Goal: Task Accomplishment & Management: Complete application form

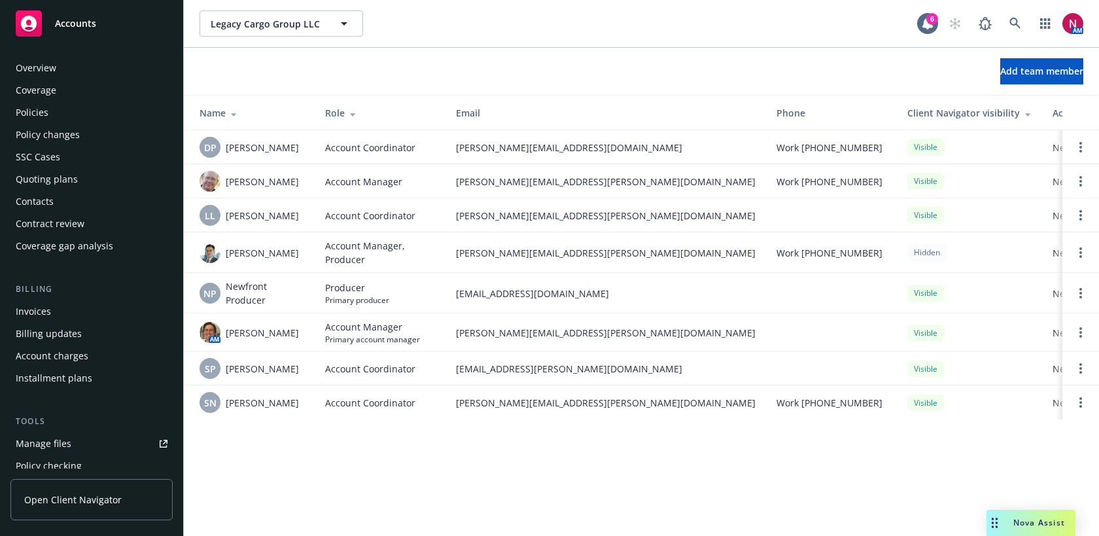
scroll to position [361, 0]
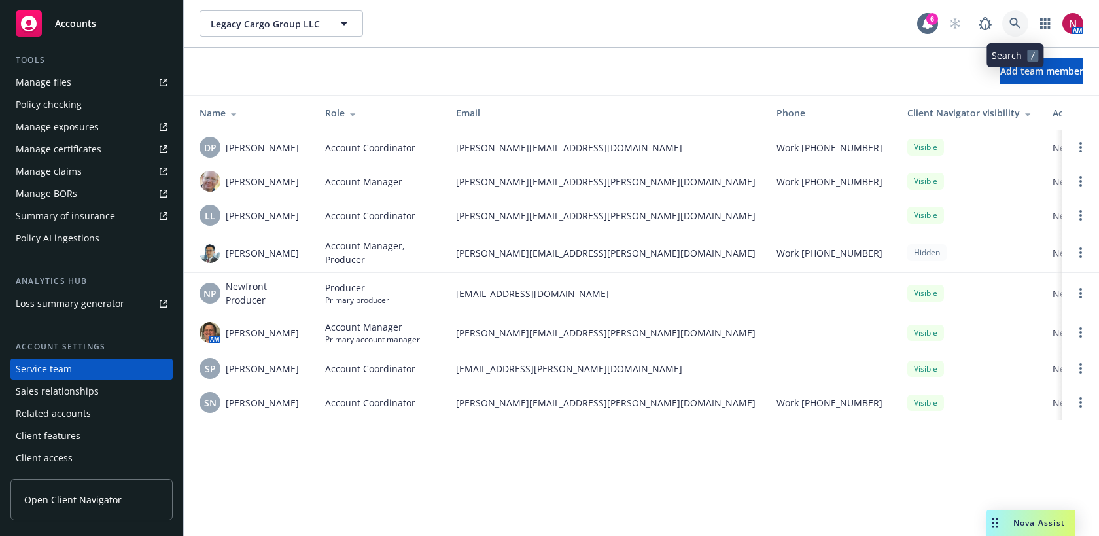
click at [1012, 26] on icon at bounding box center [1016, 24] width 12 height 12
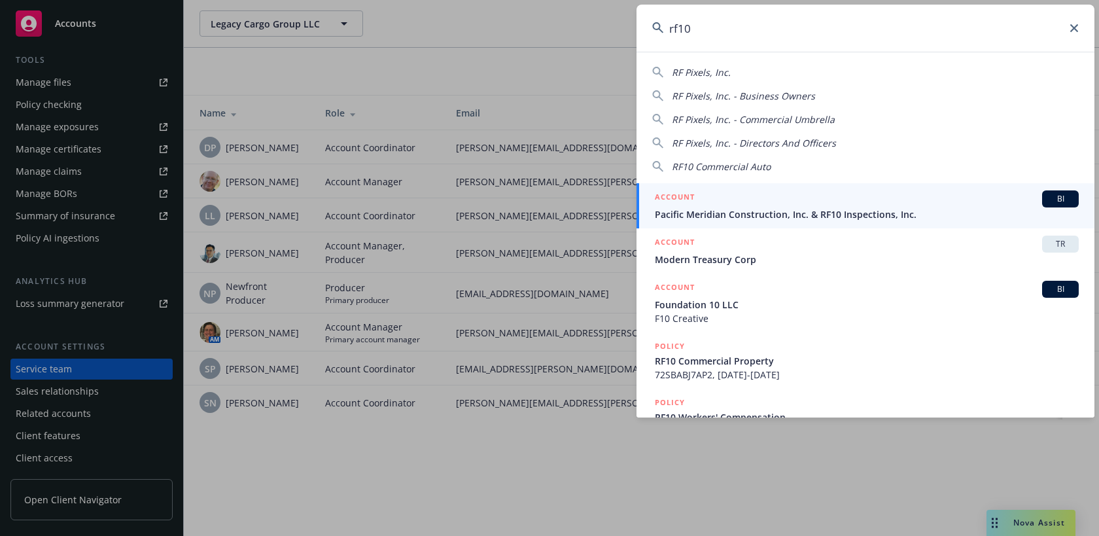
type input "rf10"
click at [853, 209] on span "Pacific Meridian Construction, Inc. & RF10 Inspections, Inc." at bounding box center [867, 214] width 424 height 14
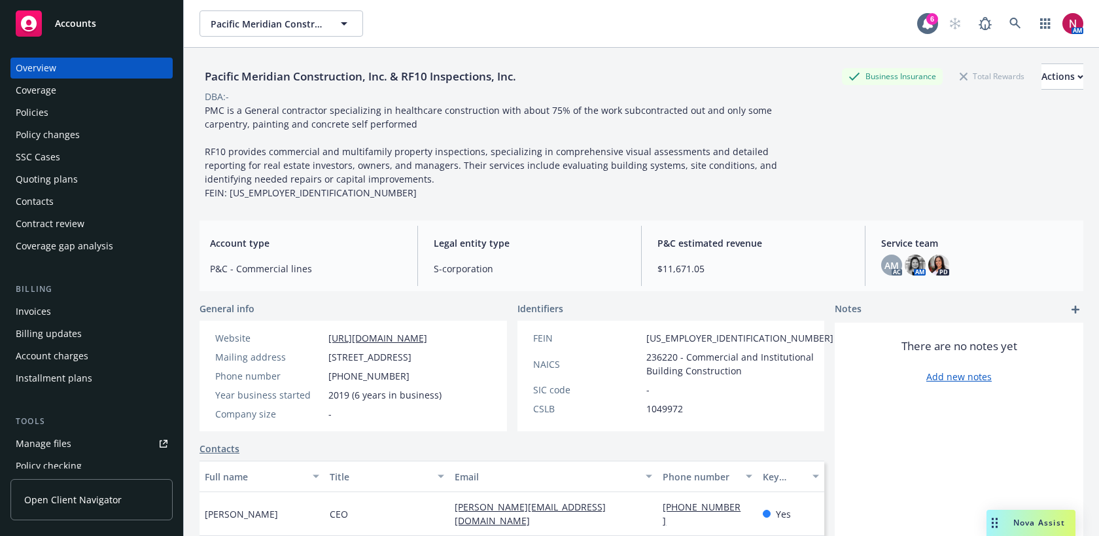
click at [62, 181] on div "Quoting plans" at bounding box center [47, 179] width 62 height 21
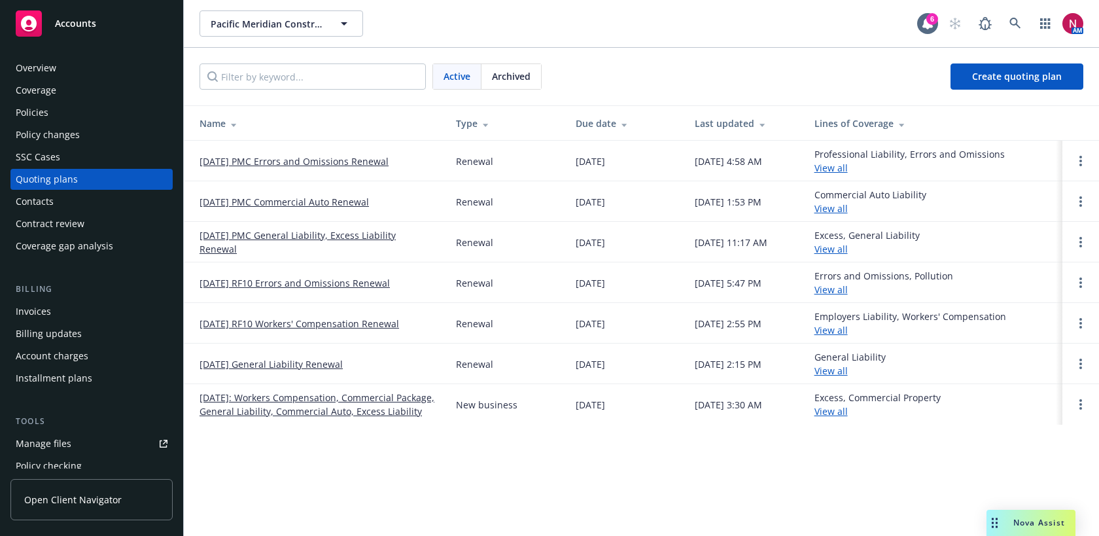
click at [330, 281] on link "[DATE] RF10 Errors and Omissions Renewal" at bounding box center [295, 283] width 190 height 14
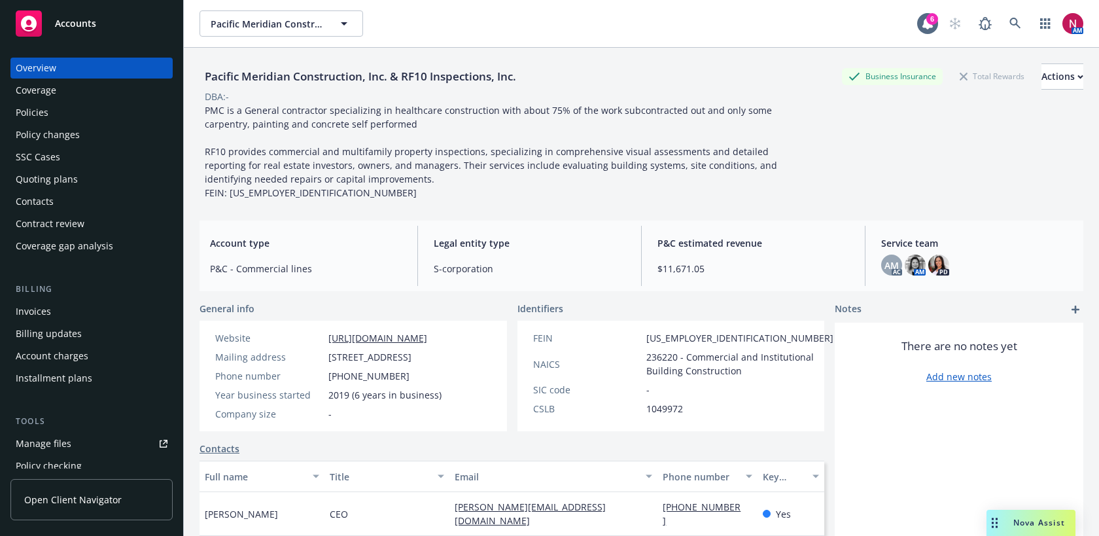
click at [64, 117] on div "Policies" at bounding box center [92, 112] width 152 height 21
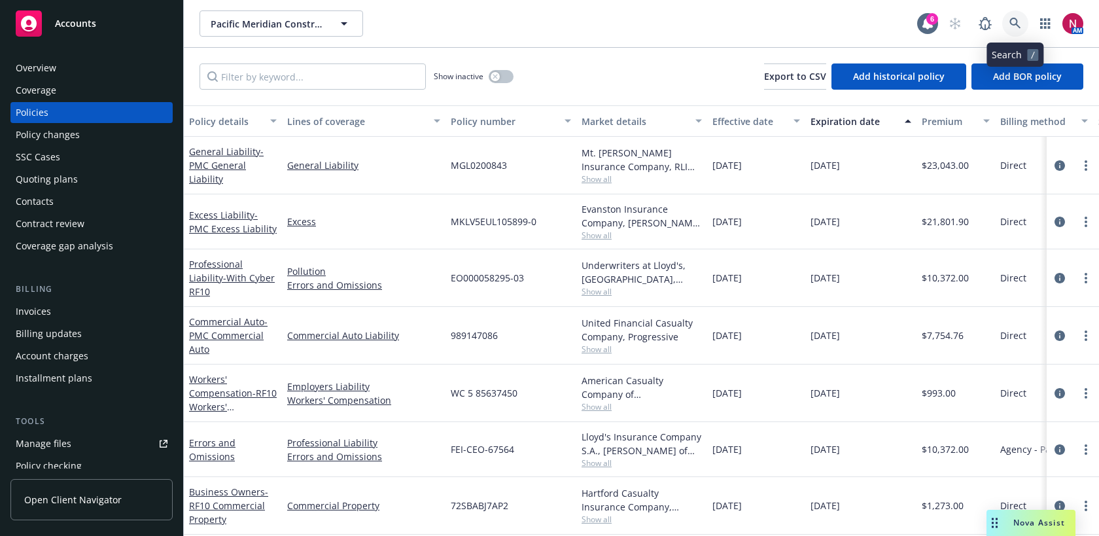
click at [1020, 25] on icon at bounding box center [1016, 24] width 12 height 12
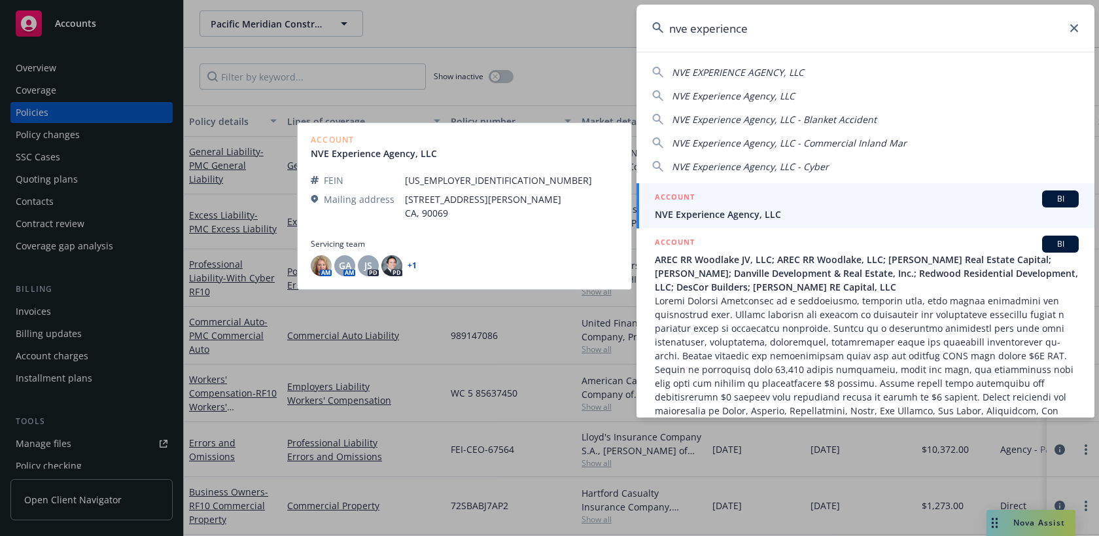
type input "nve experience"
click at [873, 204] on div "ACCOUNT BI" at bounding box center [867, 198] width 424 height 17
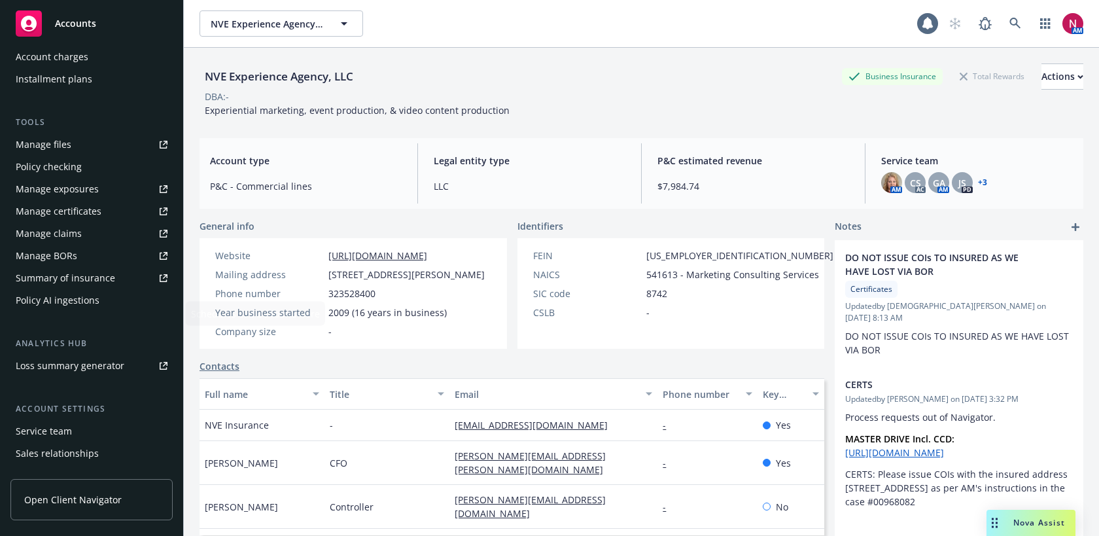
scroll to position [338, 0]
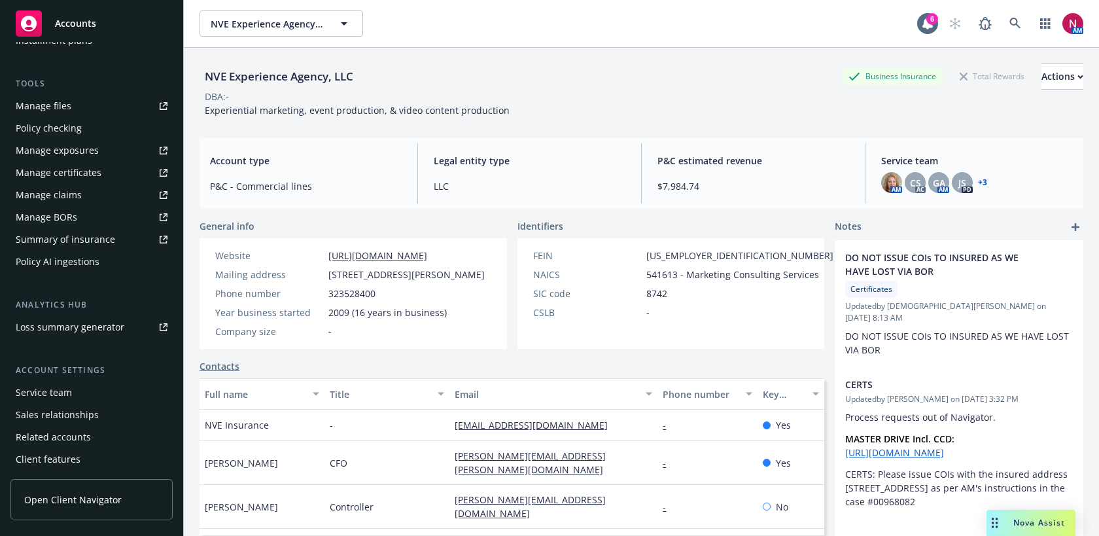
click at [56, 396] on div "Service team" at bounding box center [44, 392] width 56 height 21
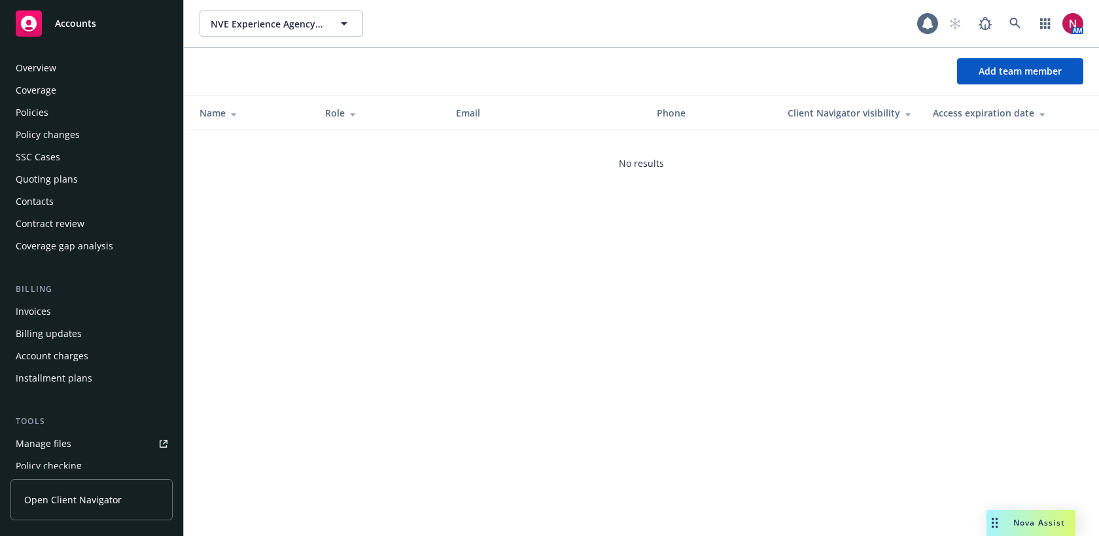
scroll to position [361, 0]
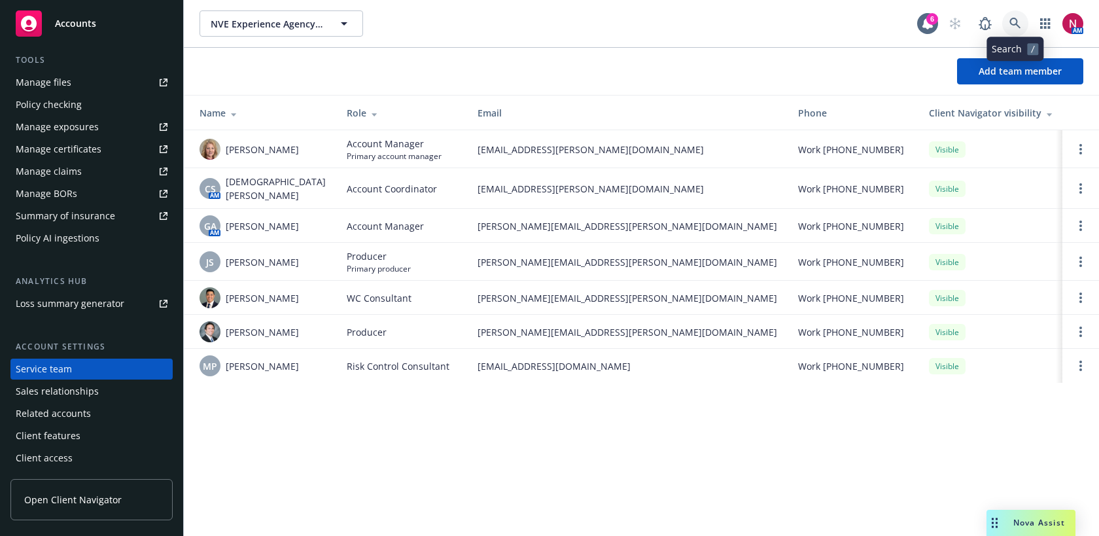
click at [1026, 20] on link at bounding box center [1015, 23] width 26 height 26
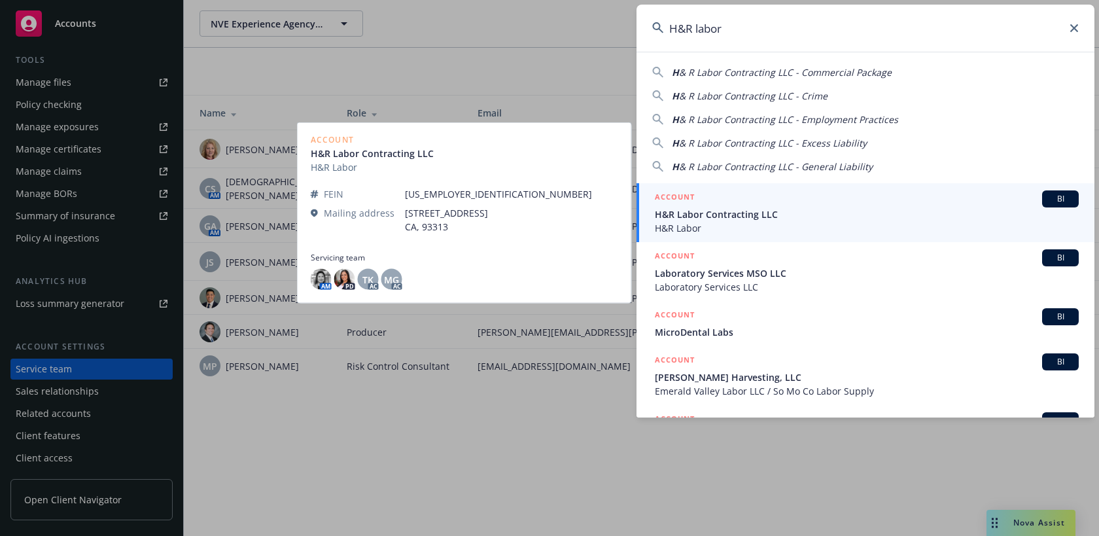
type input "H&R labor"
click at [787, 211] on span "H&R Labor Contracting LLC" at bounding box center [867, 214] width 424 height 14
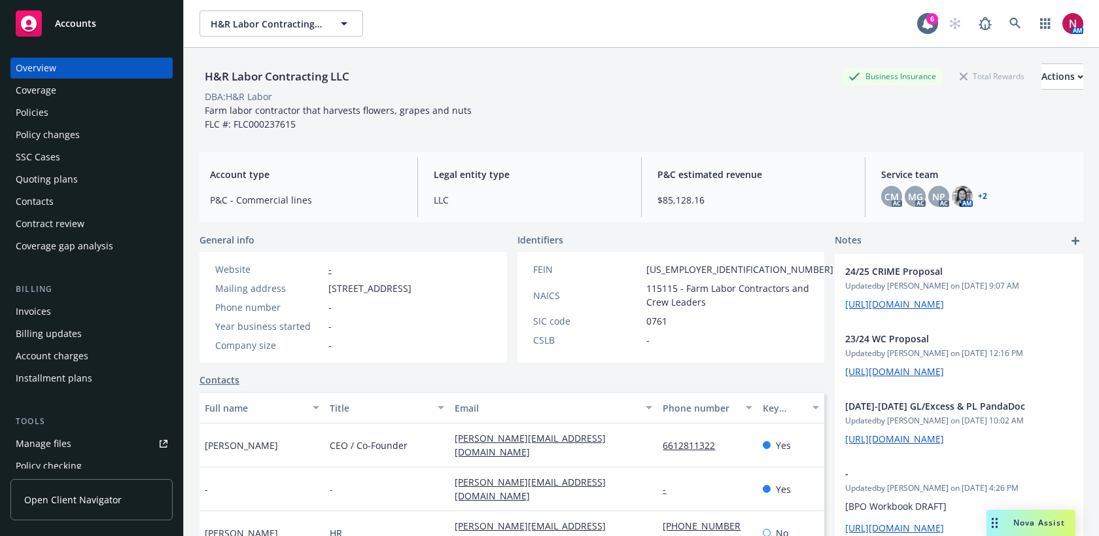
click at [54, 173] on div "Quoting plans" at bounding box center [47, 179] width 62 height 21
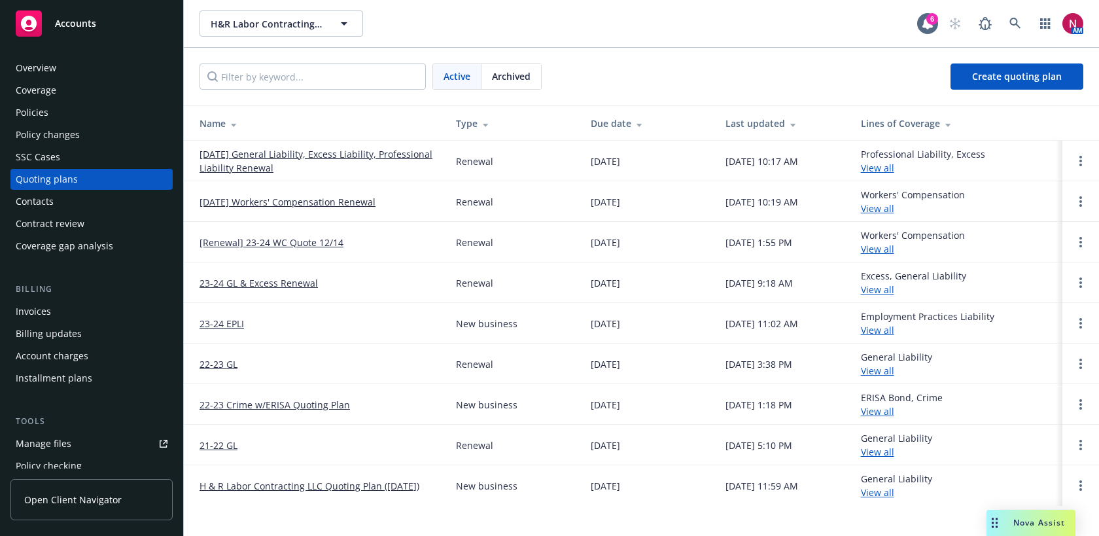
click at [274, 203] on link "12/14/25 Workers' Compensation Renewal" at bounding box center [288, 202] width 176 height 14
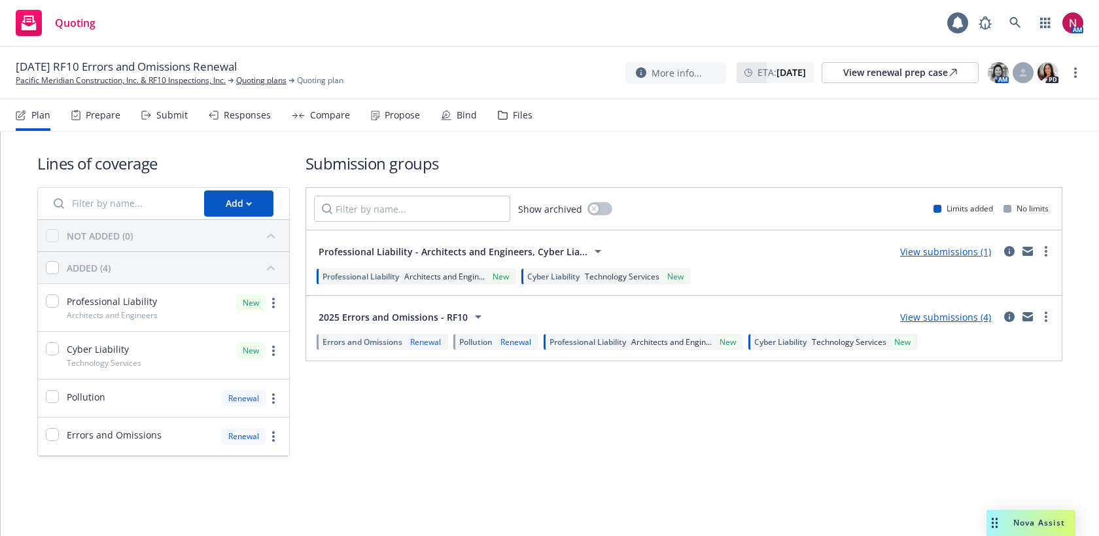
click at [175, 111] on div "Submit" at bounding box center [171, 115] width 31 height 10
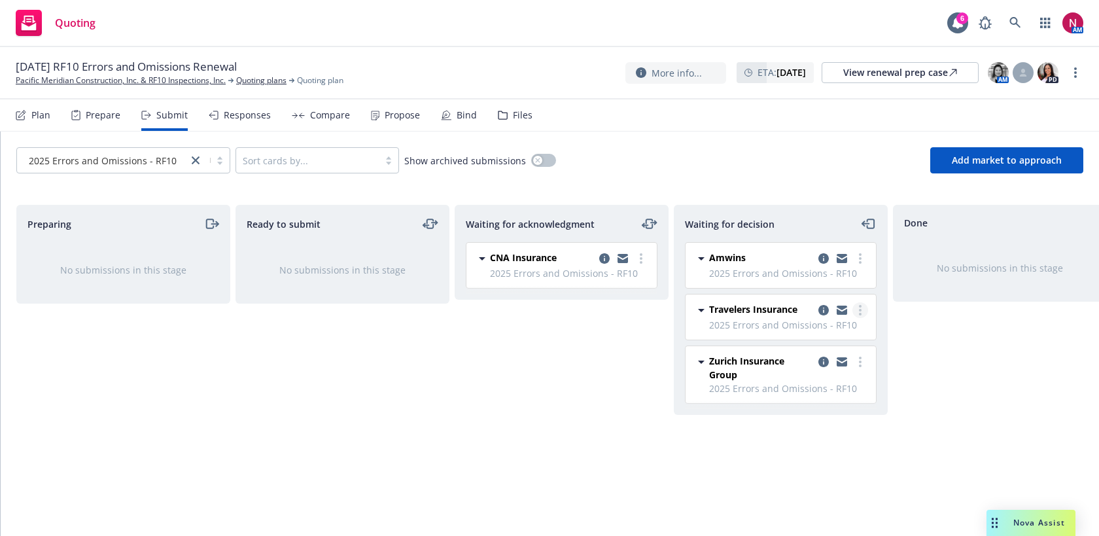
click at [862, 310] on link "more" at bounding box center [861, 310] width 16 height 16
click at [832, 419] on span "Add declined decision" at bounding box center [801, 415] width 129 height 12
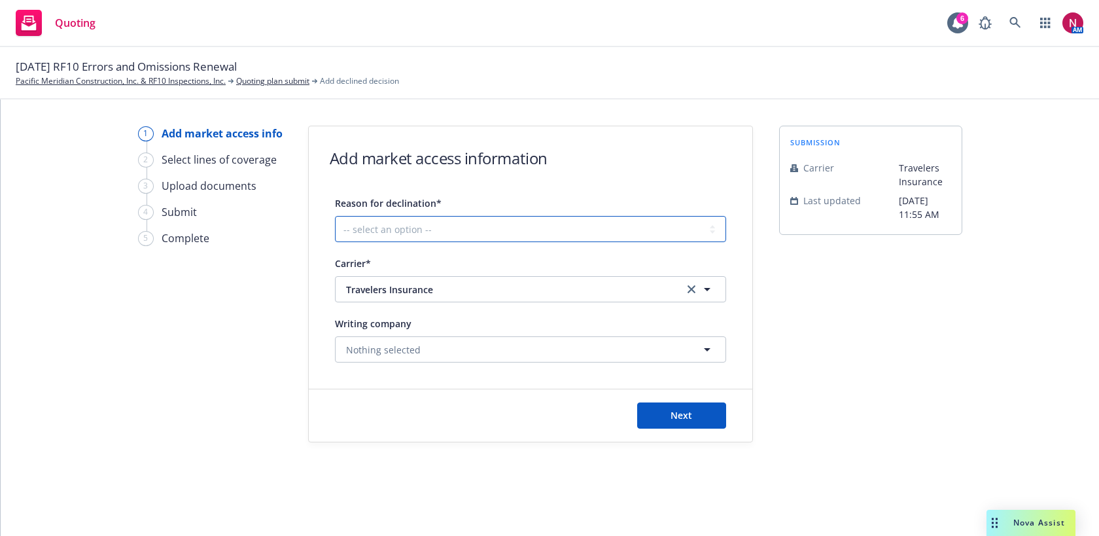
click at [596, 238] on select "-- select an option -- Cannot compete with other markets Carrier non-renewed Ca…" at bounding box center [530, 229] width 391 height 26
select select "DOES_NOT_FIT_UNDERWRITER_APPETITE"
click at [335, 216] on select "-- select an option -- Cannot compete with other markets Carrier non-renewed Ca…" at bounding box center [530, 229] width 391 height 26
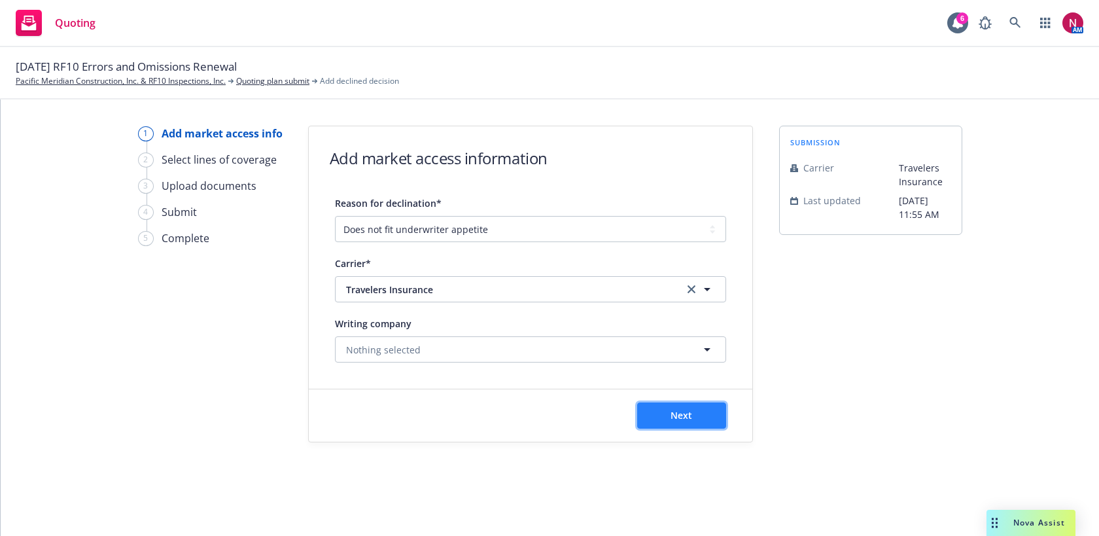
click at [691, 424] on button "Next" at bounding box center [681, 415] width 89 height 26
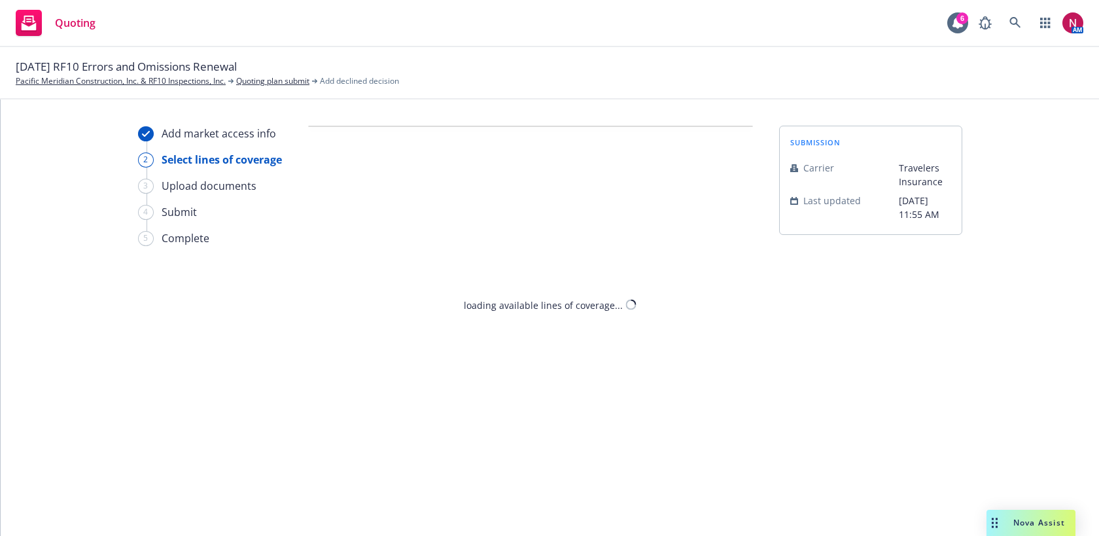
select select "DOES_NOT_FIT_UNDERWRITER_APPETITE"
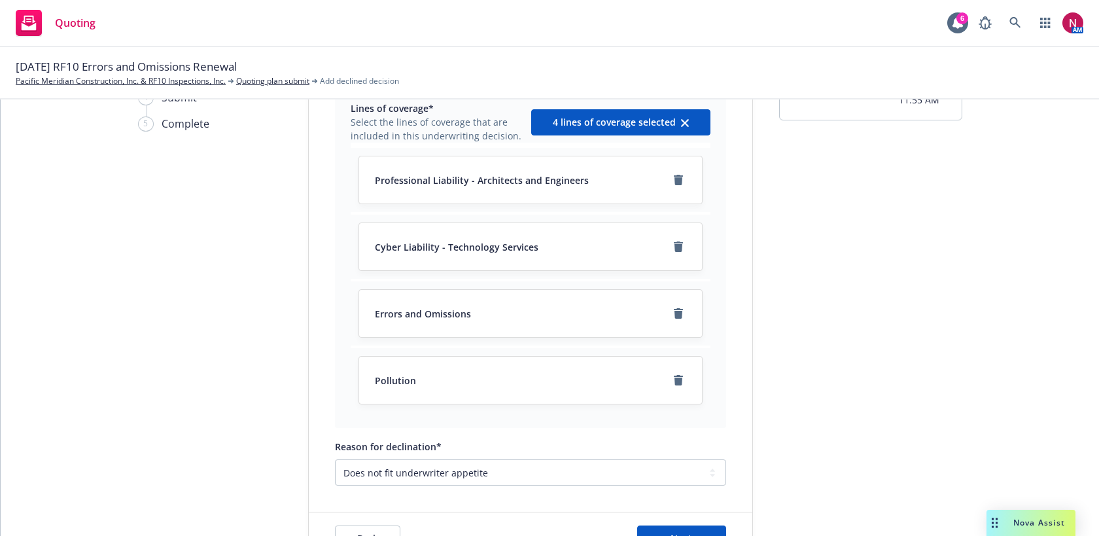
scroll to position [170, 0]
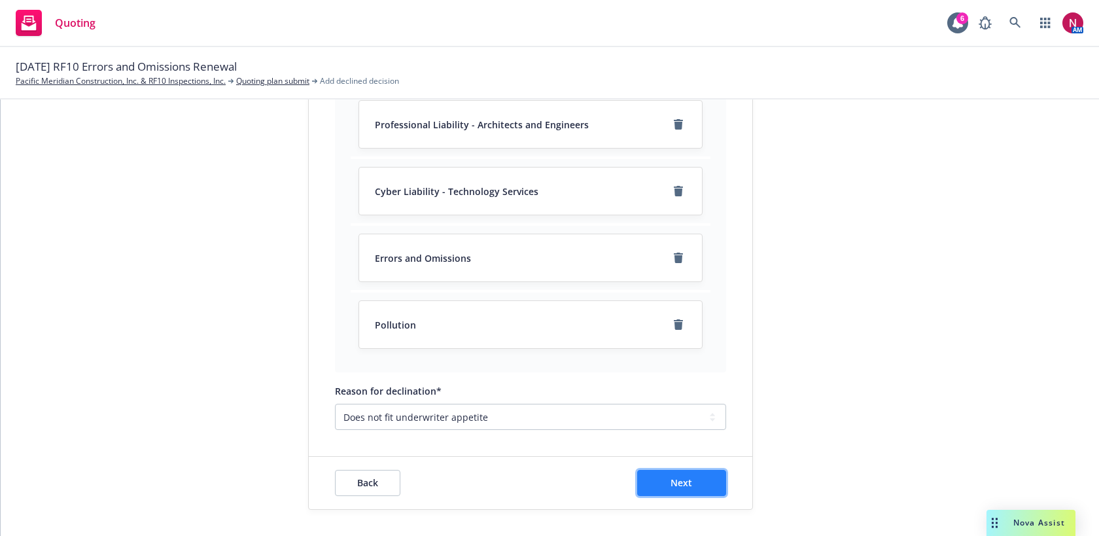
click at [669, 489] on button "Next" at bounding box center [681, 483] width 89 height 26
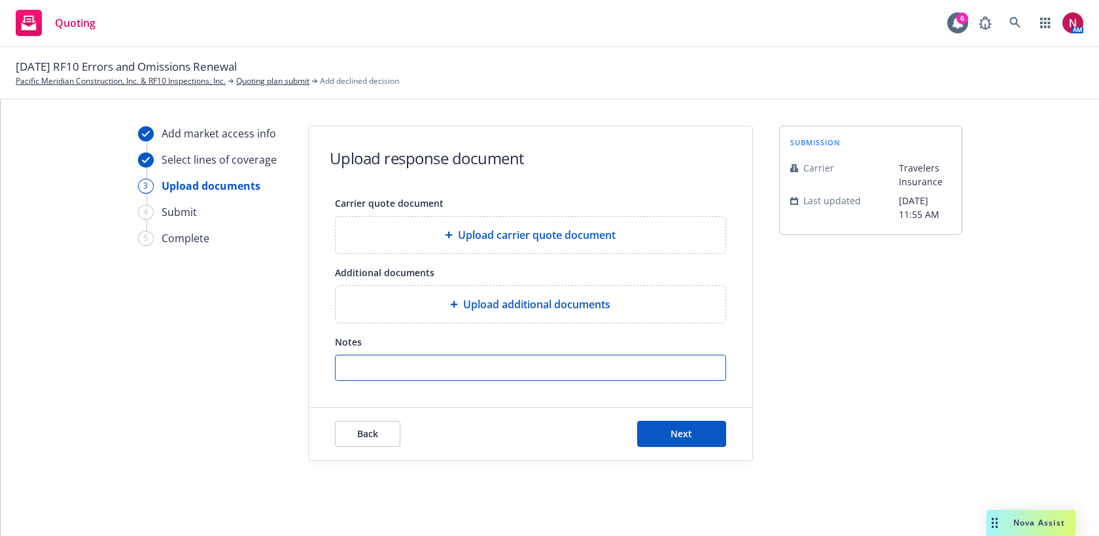
click at [610, 356] on input "Notes" at bounding box center [531, 367] width 390 height 25
paste input "Thank you for the submission. Unfortunately, we will not be able to offer a quo…"
type input "Thank you for the submission. Unfortunately, we will not be able to offer a quo…"
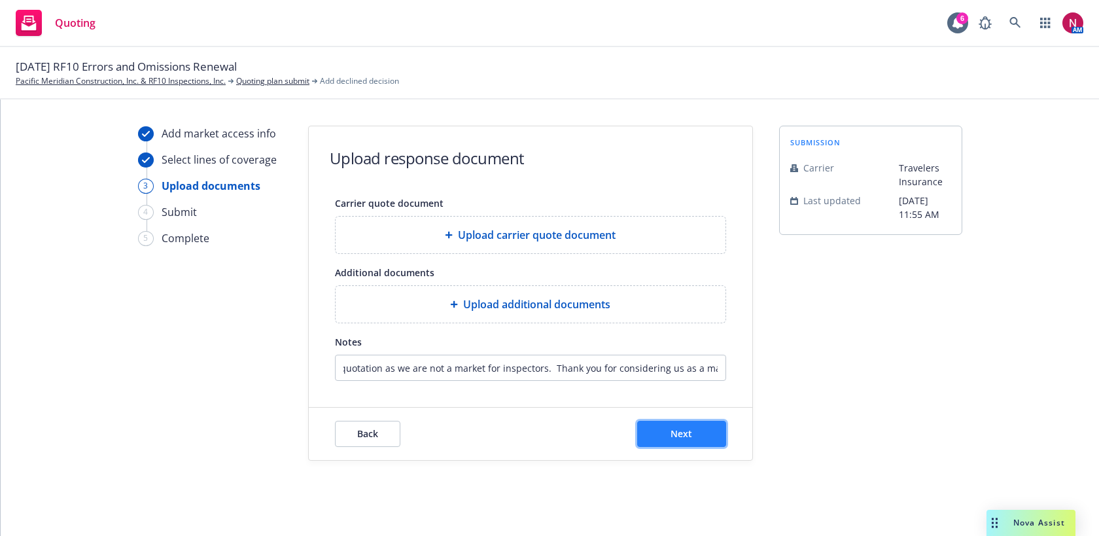
scroll to position [0, 0]
click at [721, 443] on button "Next" at bounding box center [681, 434] width 89 height 26
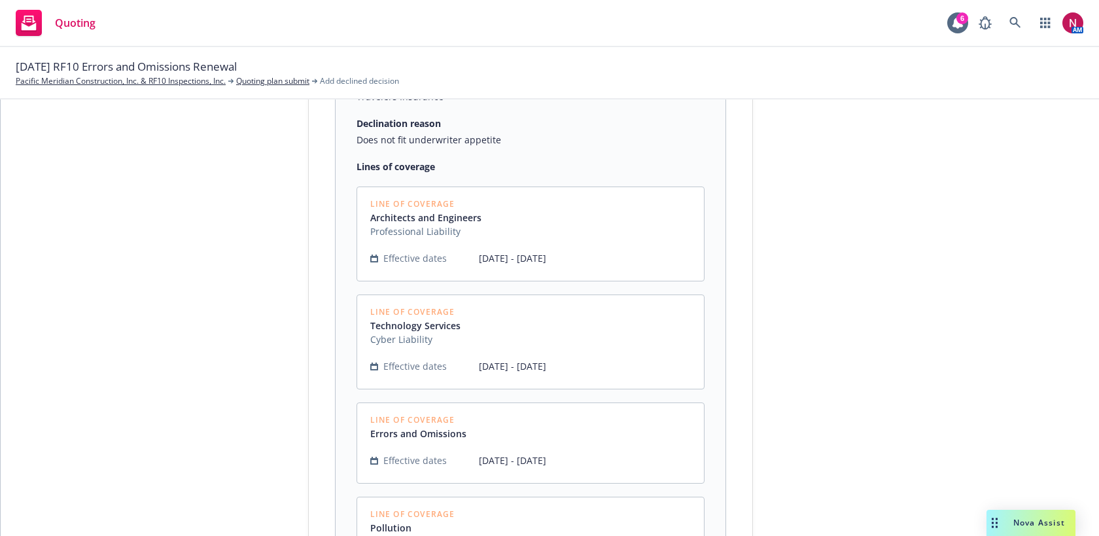
scroll to position [467, 0]
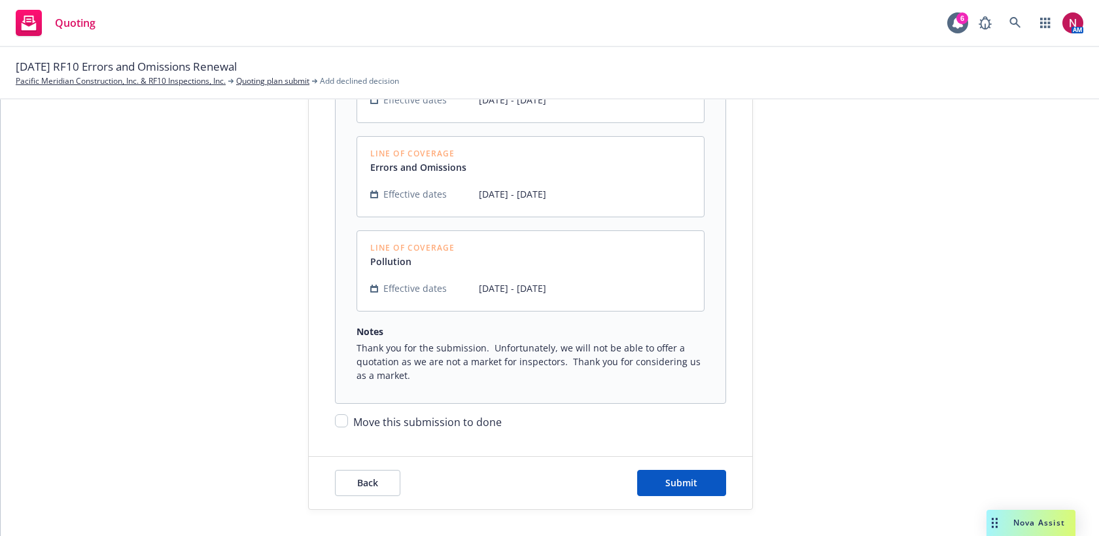
click at [496, 417] on span "Move this submission to done" at bounding box center [427, 422] width 149 height 14
click at [348, 417] on input "Move this submission to done" at bounding box center [341, 420] width 13 height 13
checkbox input "true"
click at [668, 476] on span "Submit" at bounding box center [681, 482] width 32 height 12
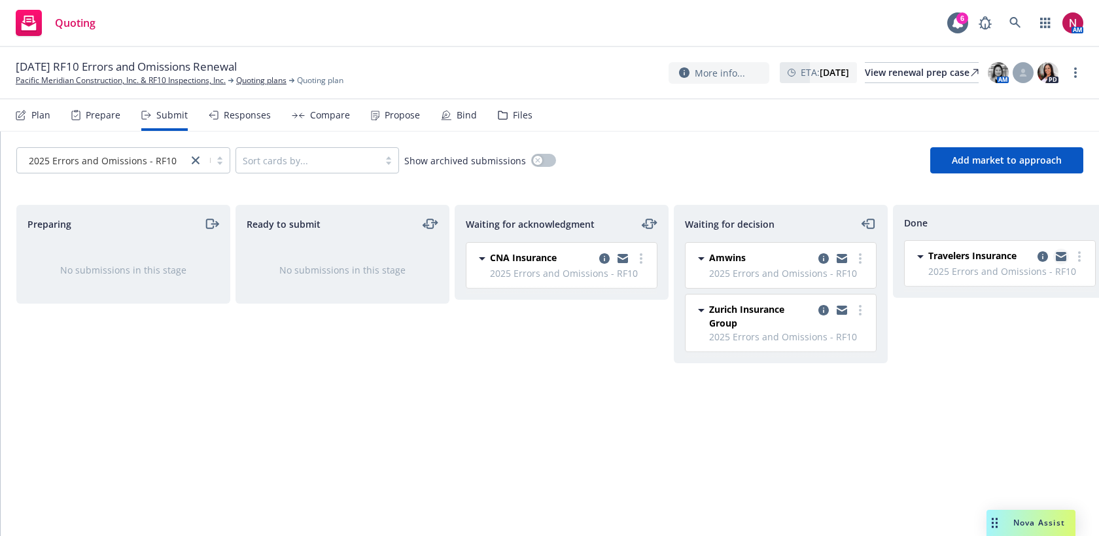
click at [1061, 258] on icon "copy logging email" at bounding box center [1061, 258] width 10 height 6
